Goal: Task Accomplishment & Management: Complete application form

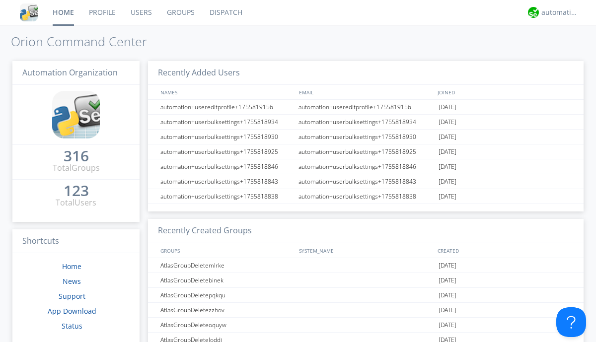
click at [141, 12] on link "Users" at bounding box center [141, 12] width 36 height 25
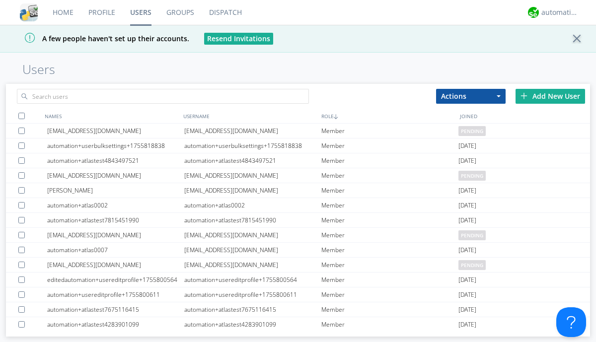
click at [550, 96] on div "Add New User" at bounding box center [551, 96] width 70 height 15
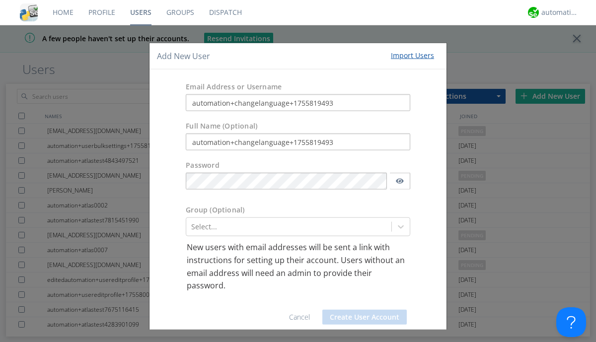
type input "automation+changelanguage+1755819493"
click at [361, 317] on button "Create User Account" at bounding box center [364, 316] width 84 height 15
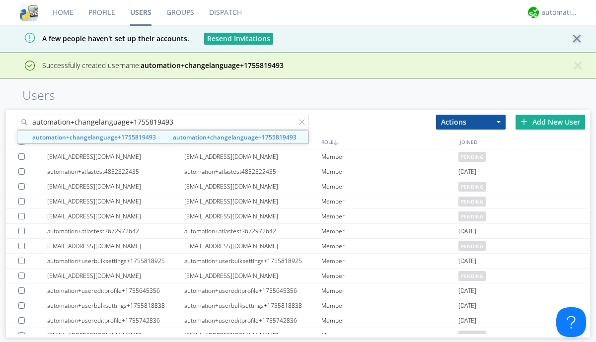
type input "automation+changelanguage+1755819493"
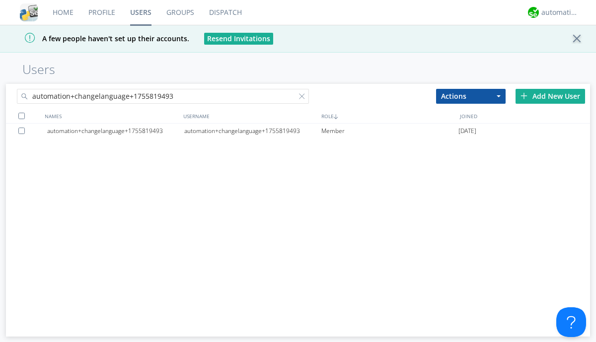
click at [252, 131] on div "automation+changelanguage+1755819493" at bounding box center [252, 131] width 137 height 15
